Goal: Complete application form

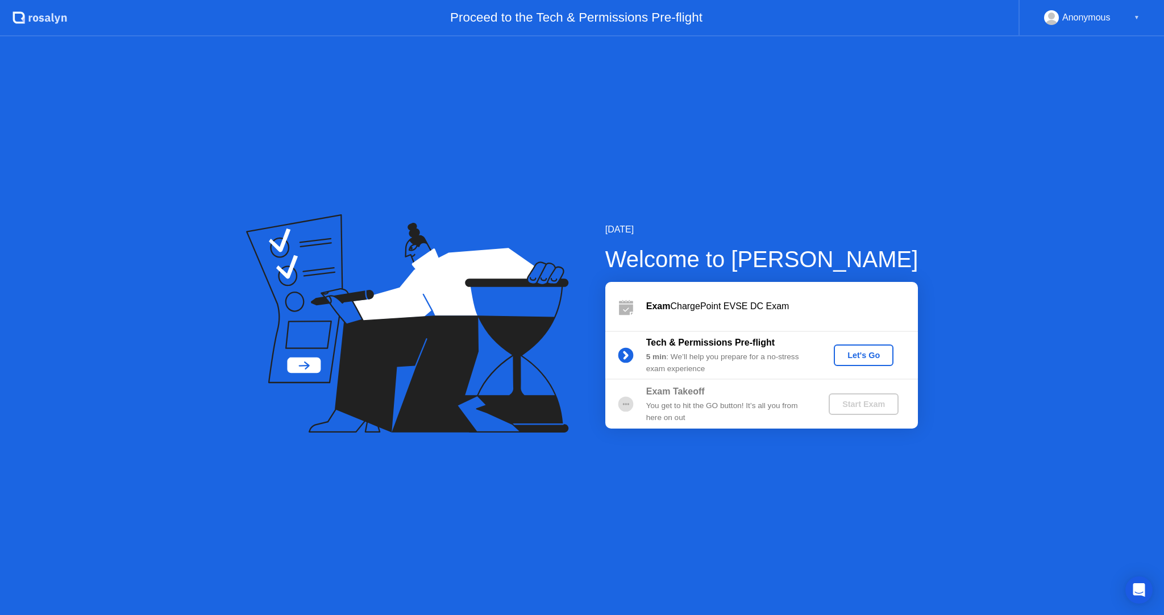
click at [873, 359] on div "Let's Go" at bounding box center [864, 355] width 51 height 9
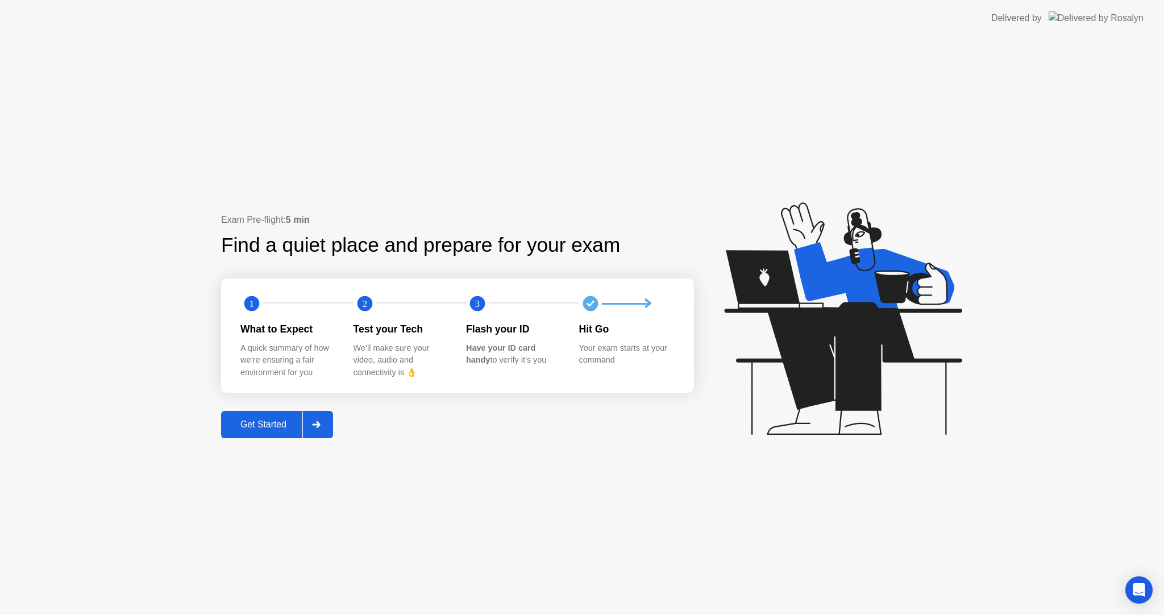
click at [242, 420] on div "Get Started" at bounding box center [264, 425] width 78 height 10
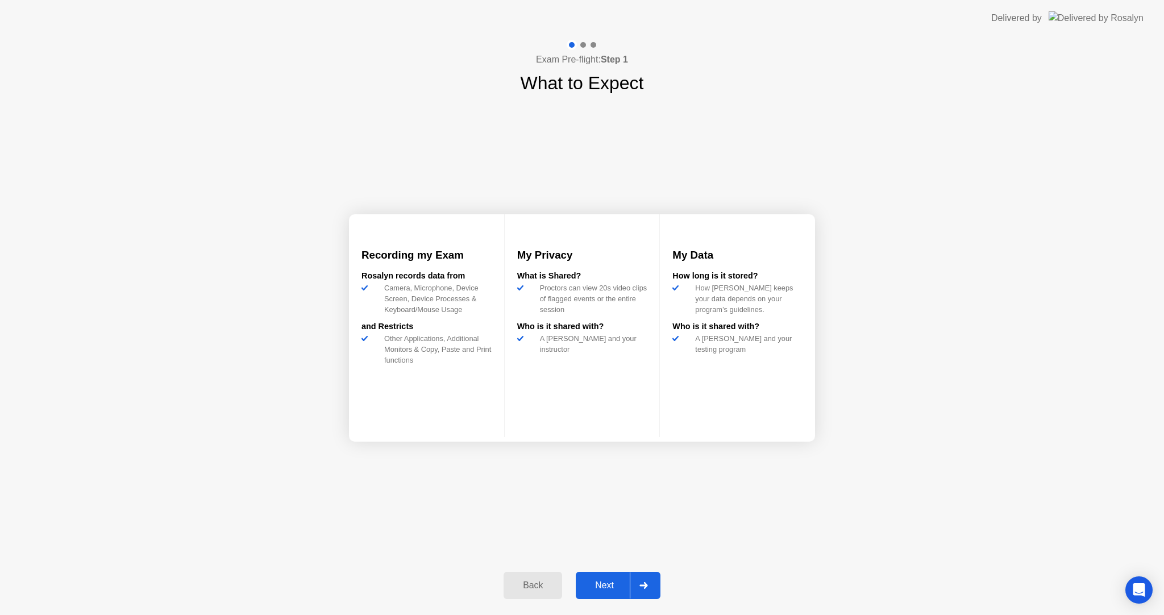
click at [600, 583] on div "Next" at bounding box center [604, 585] width 51 height 10
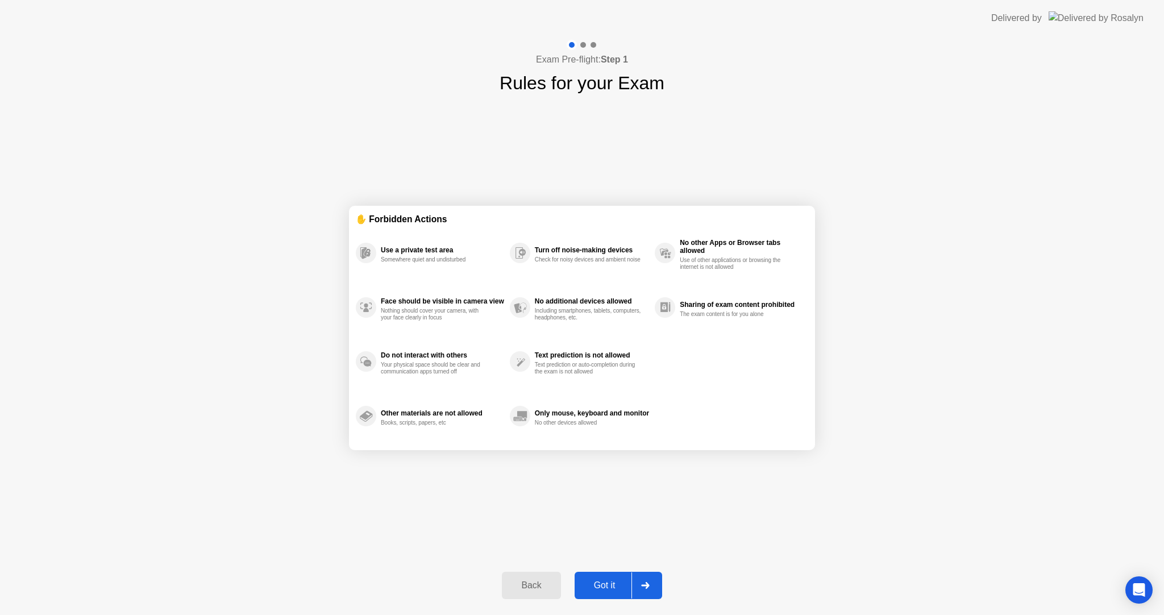
click at [612, 573] on button "Got it" at bounding box center [619, 585] width 88 height 27
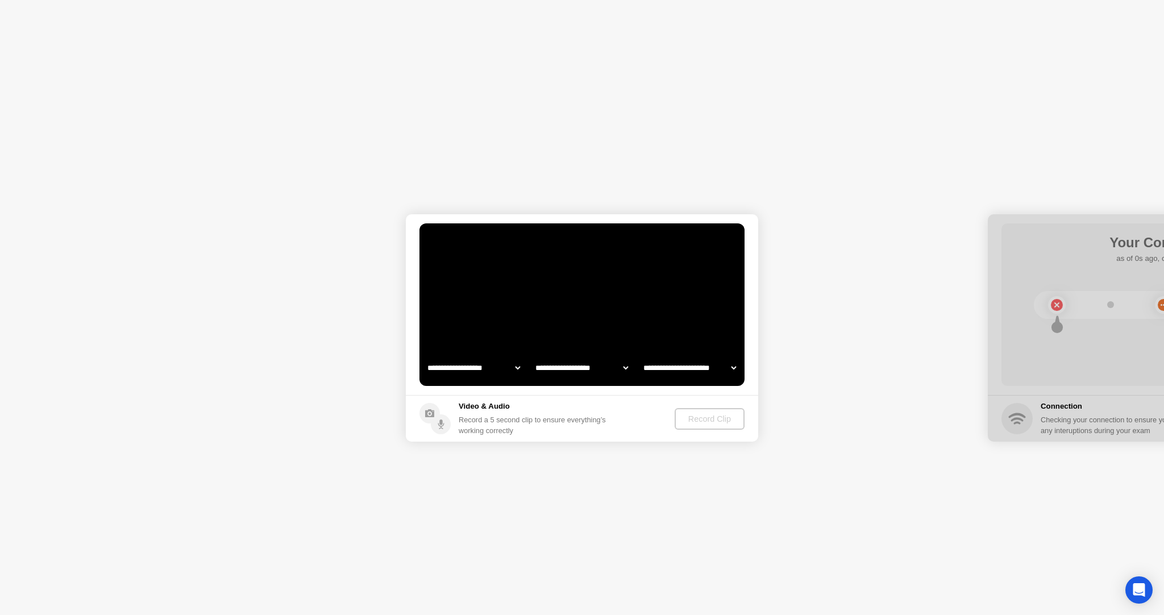
select select "**********"
select select "*******"
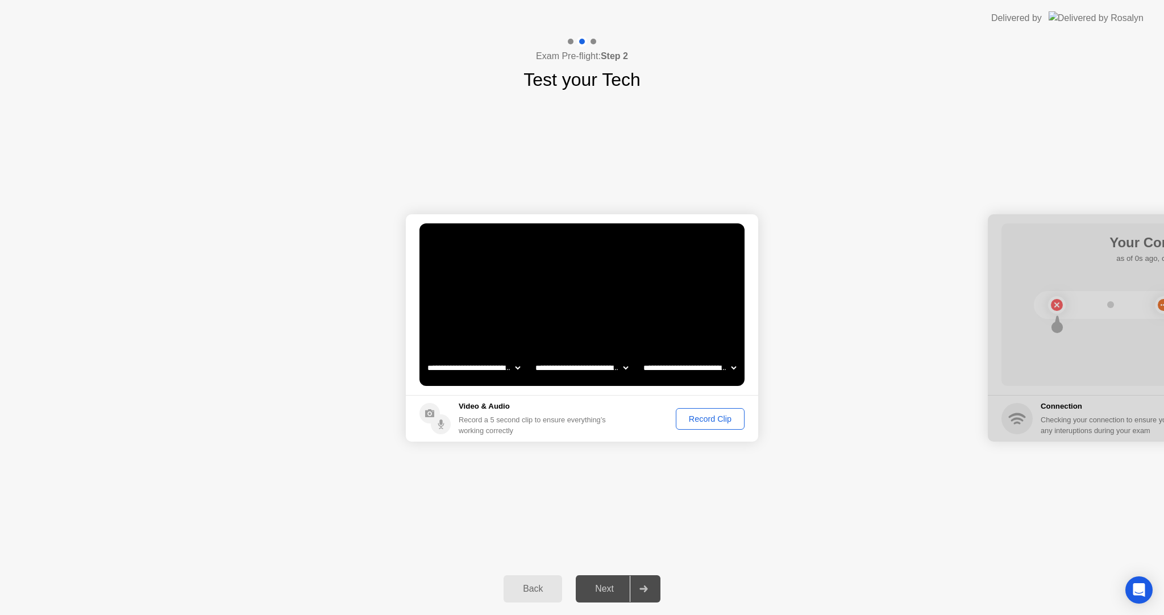
click at [712, 418] on div "Record Clip" at bounding box center [710, 418] width 61 height 9
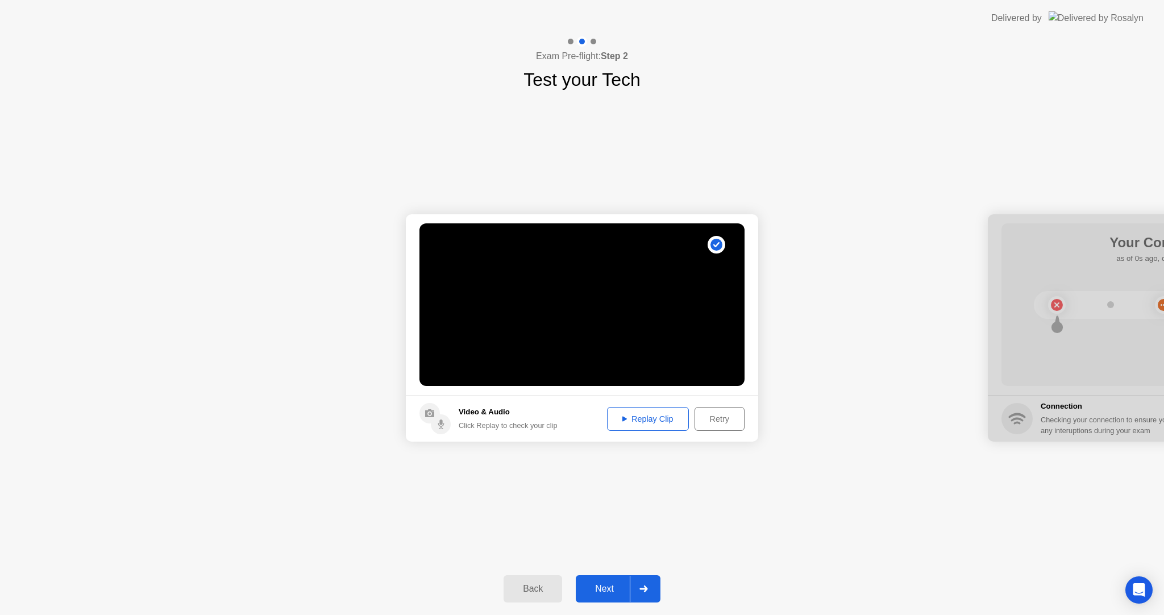
click at [707, 416] on div "Retry" at bounding box center [720, 418] width 42 height 9
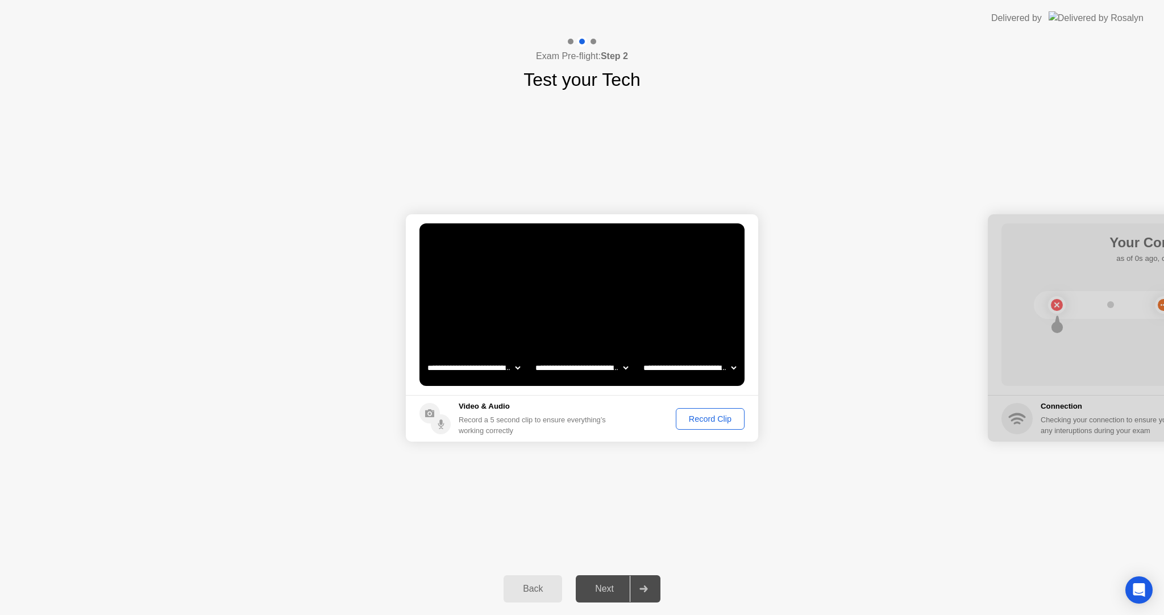
click at [696, 422] on div "Record Clip" at bounding box center [710, 418] width 61 height 9
click at [696, 422] on button "Recording 4s" at bounding box center [708, 419] width 73 height 22
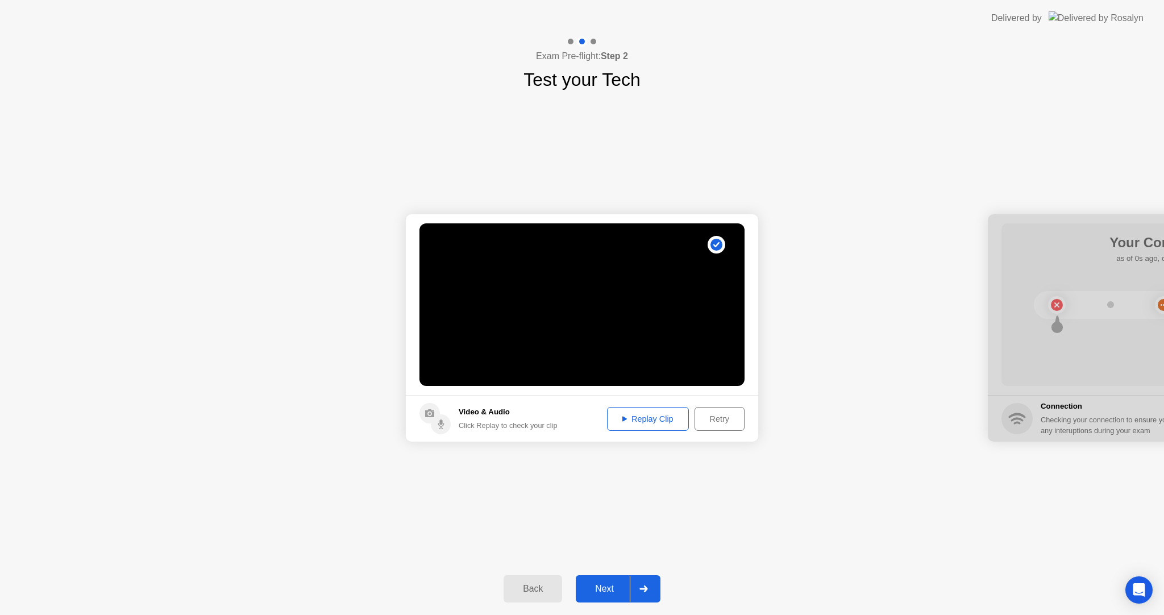
click at [649, 421] on div "Replay Clip" at bounding box center [648, 418] width 74 height 9
click at [609, 580] on button "Next" at bounding box center [618, 588] width 85 height 27
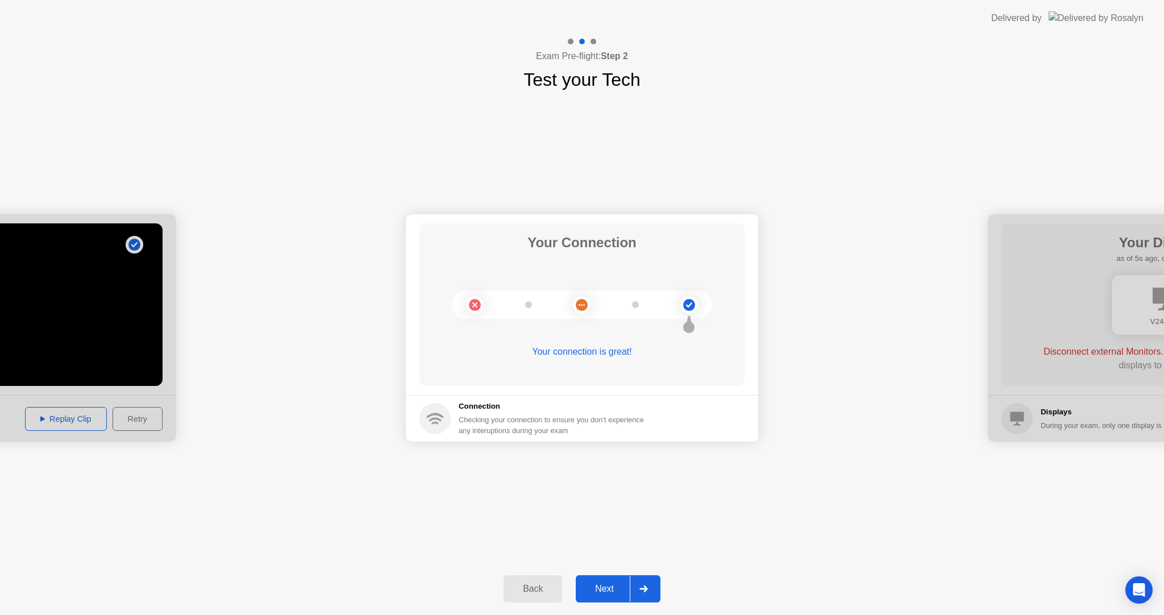
click at [591, 584] on div "Next" at bounding box center [604, 589] width 51 height 10
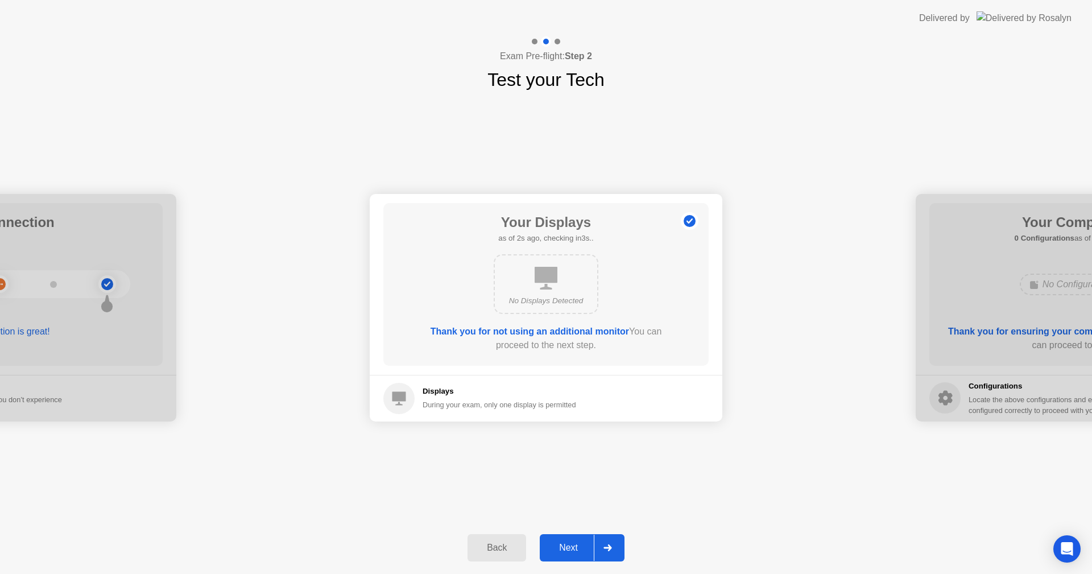
click at [576, 540] on button "Next" at bounding box center [582, 547] width 85 height 27
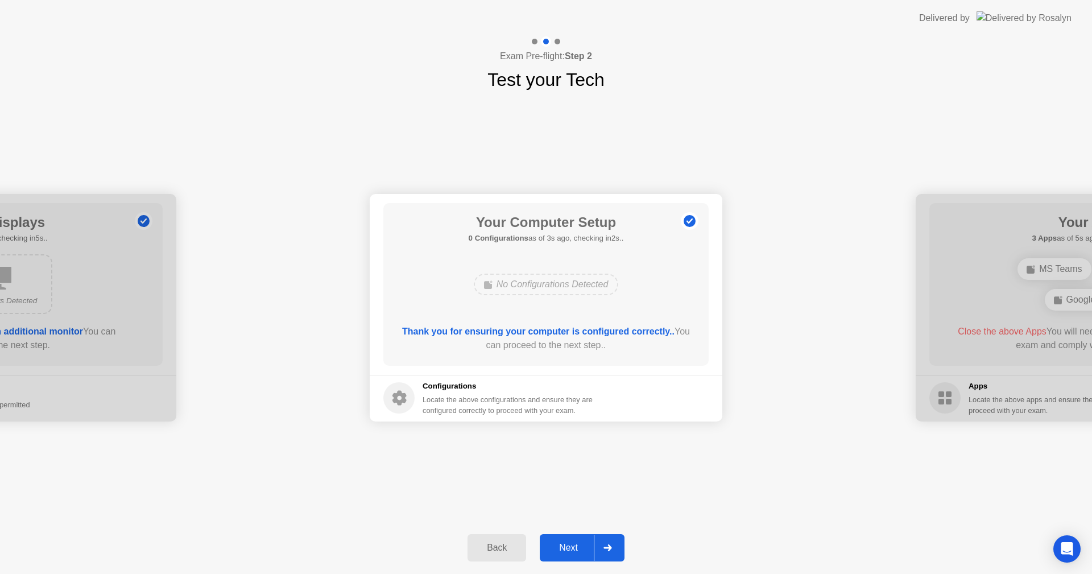
click at [576, 546] on div "Next" at bounding box center [568, 547] width 51 height 10
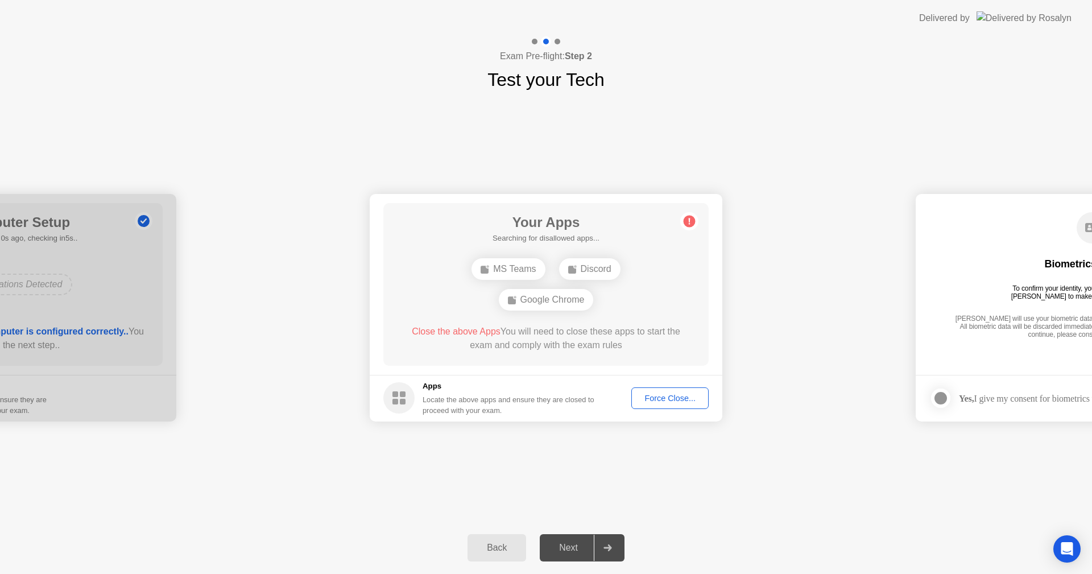
click at [666, 389] on button "Force Close..." at bounding box center [669, 398] width 77 height 22
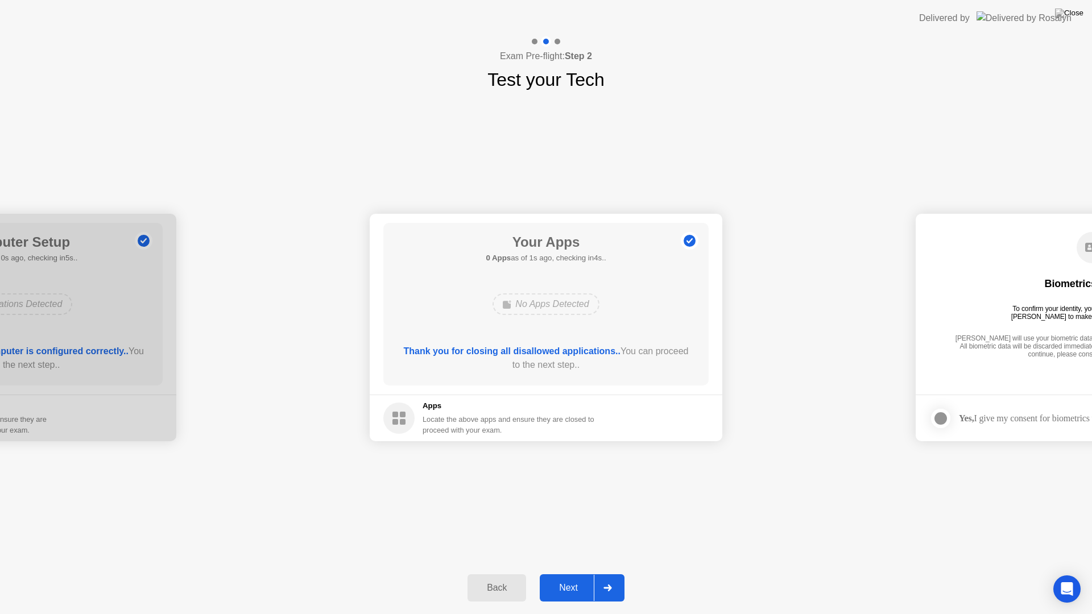
click at [554, 585] on div "Next" at bounding box center [568, 588] width 51 height 10
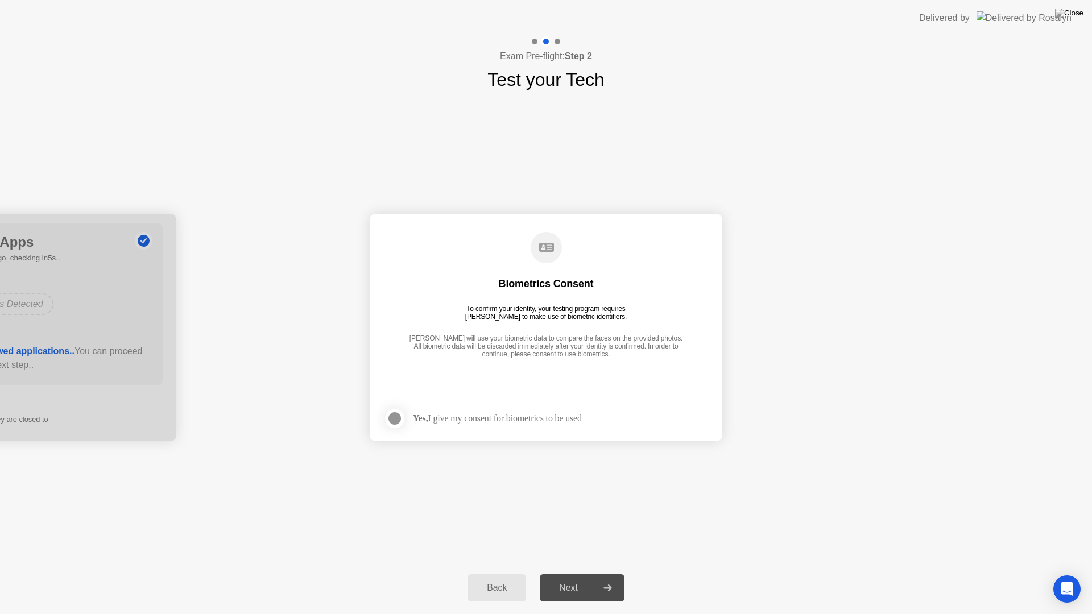
click at [459, 420] on div "Yes, I give my consent for biometrics to be used" at bounding box center [497, 418] width 169 height 11
click at [393, 415] on div at bounding box center [395, 419] width 14 height 14
click at [568, 583] on div "Next" at bounding box center [568, 588] width 51 height 10
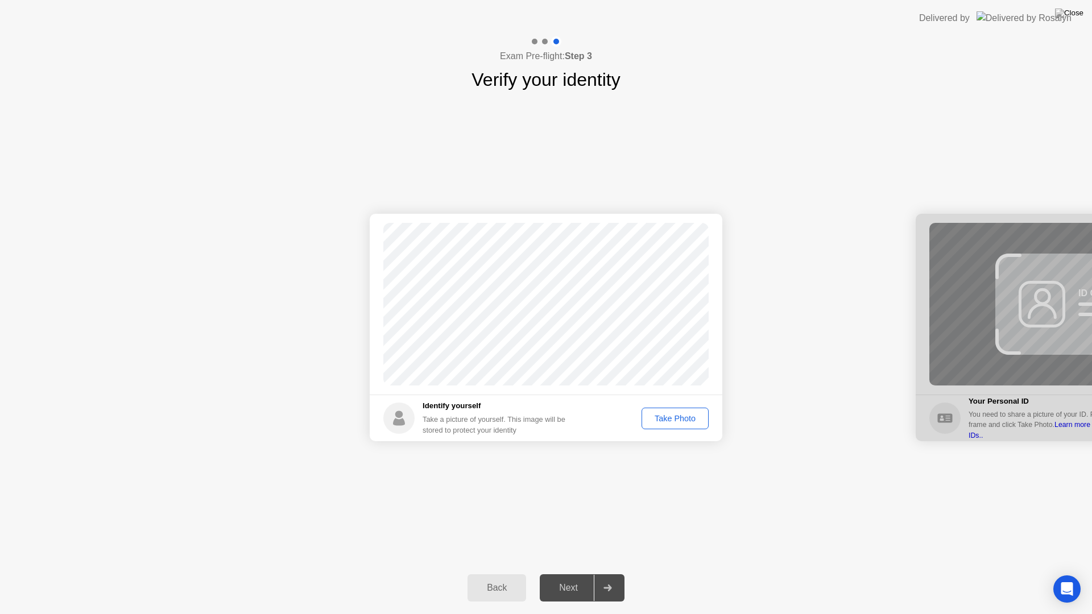
click at [665, 417] on div "Take Photo" at bounding box center [674, 418] width 59 height 9
click at [665, 417] on div "Retake" at bounding box center [682, 418] width 44 height 9
click at [665, 417] on div "Take Photo" at bounding box center [674, 418] width 59 height 9
click at [667, 416] on div "Retake" at bounding box center [682, 418] width 44 height 9
click at [670, 417] on div "Take Photo" at bounding box center [674, 418] width 59 height 9
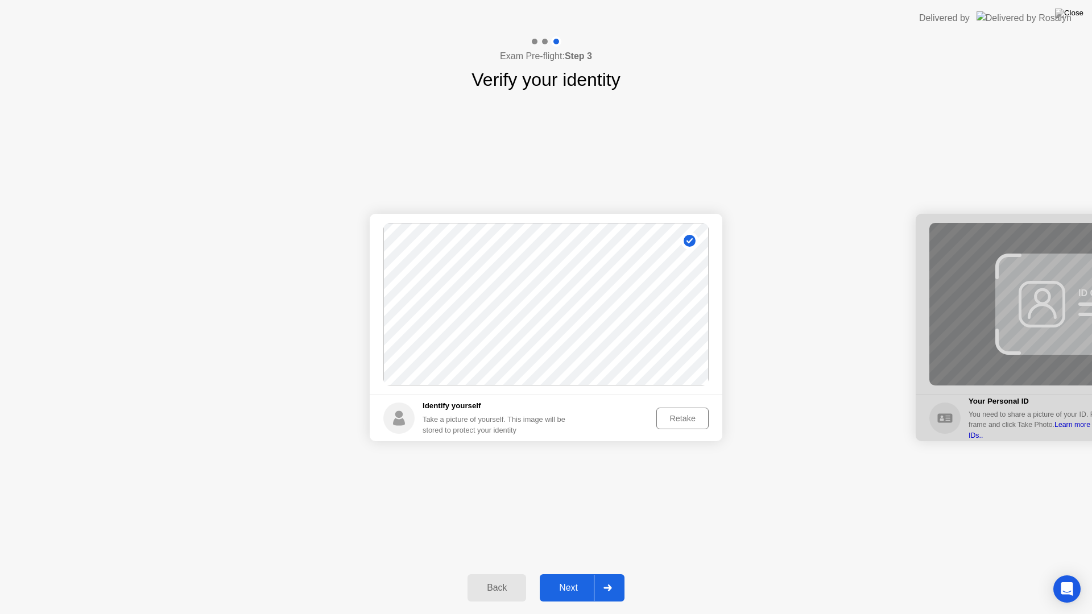
click at [570, 583] on div "Next" at bounding box center [568, 588] width 51 height 10
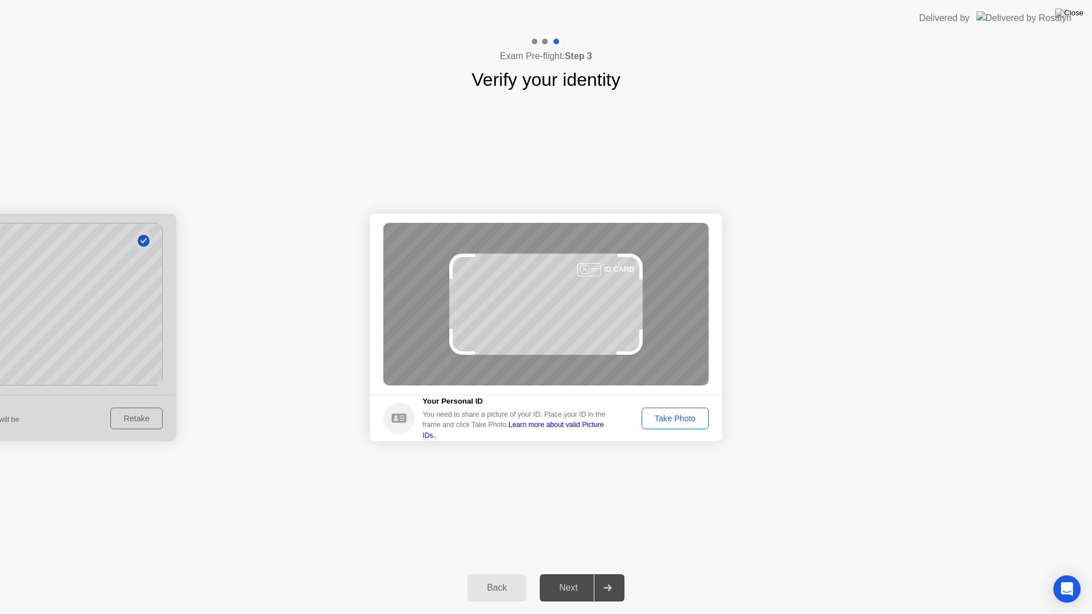
click at [679, 415] on div "Take Photo" at bounding box center [674, 418] width 59 height 9
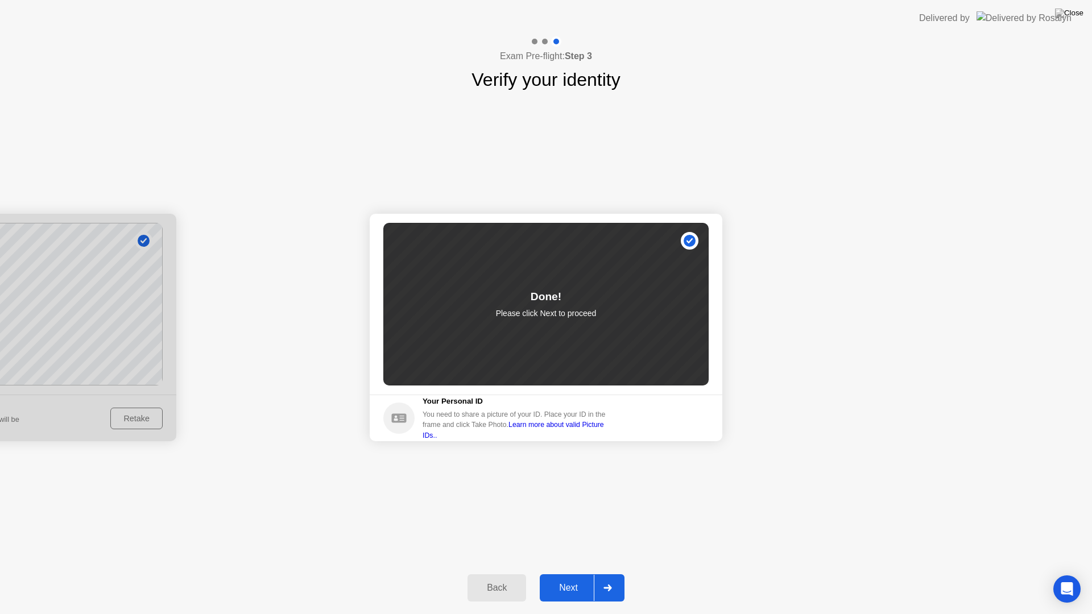
click at [569, 580] on button "Next" at bounding box center [582, 587] width 85 height 27
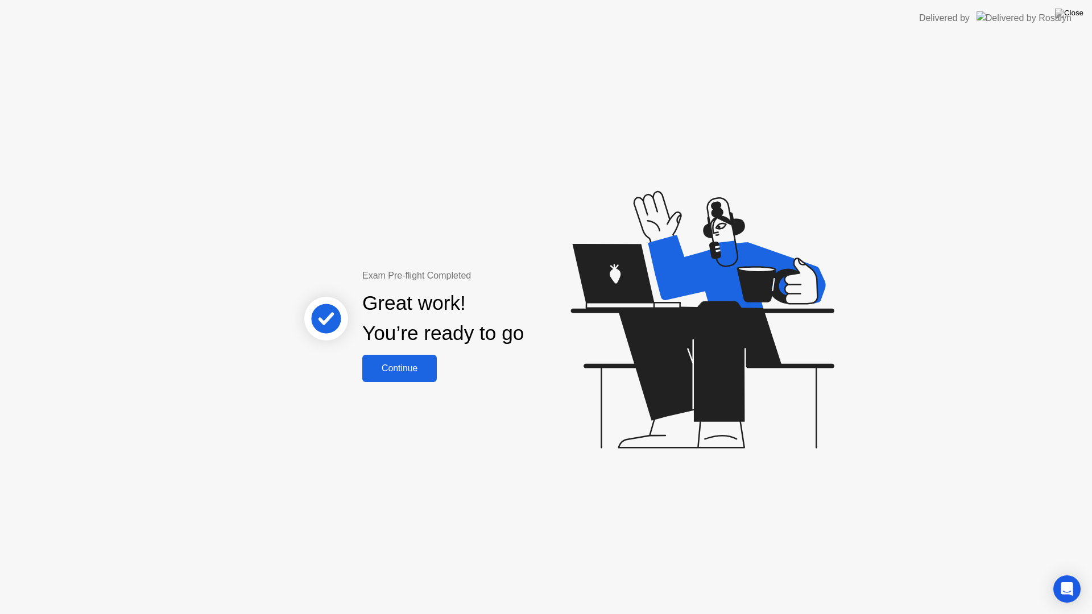
click at [415, 366] on div "Continue" at bounding box center [400, 368] width 68 height 10
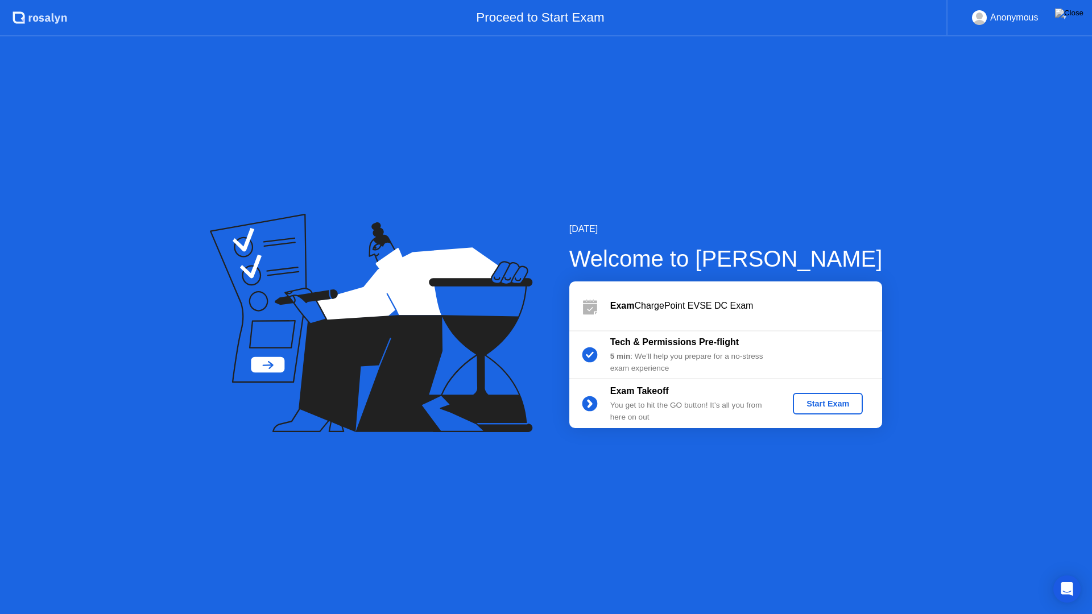
click at [819, 405] on div "Start Exam" at bounding box center [827, 403] width 61 height 9
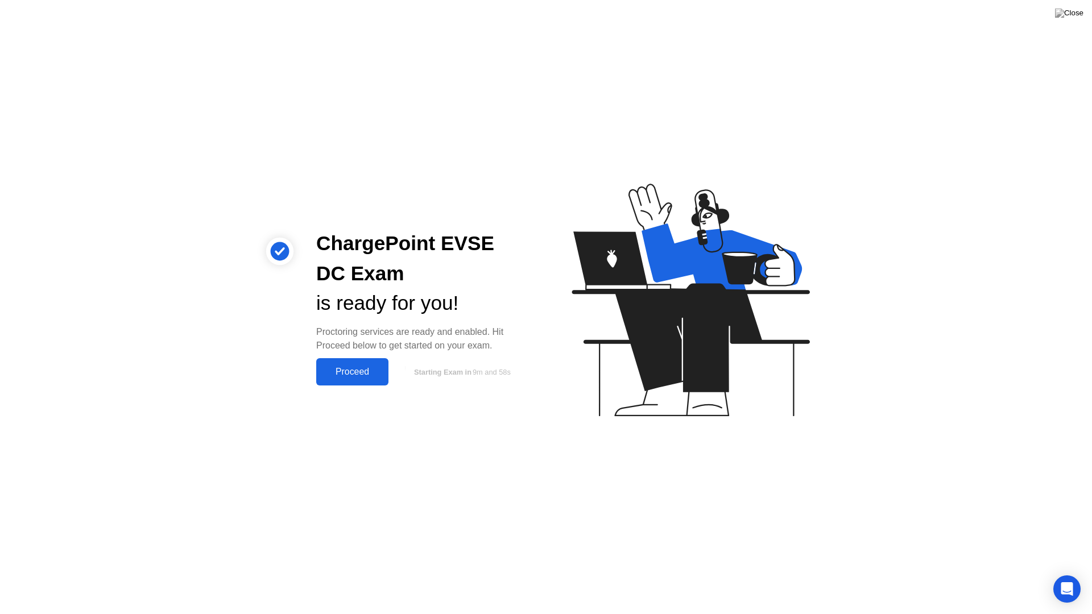
click at [371, 376] on div "Proceed" at bounding box center [352, 372] width 65 height 10
